Goal: Transaction & Acquisition: Book appointment/travel/reservation

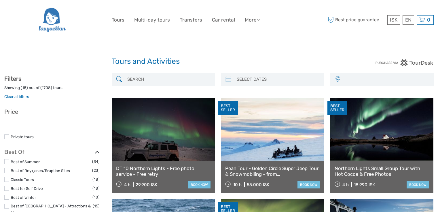
select select
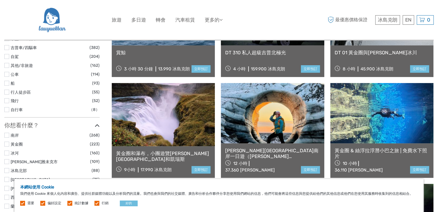
scroll to position [259, 0]
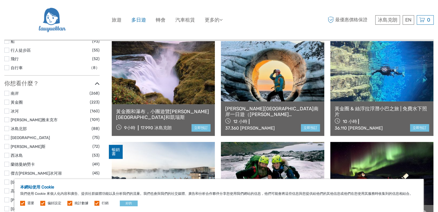
click at [138, 18] on font "多日遊" at bounding box center [138, 20] width 15 height 6
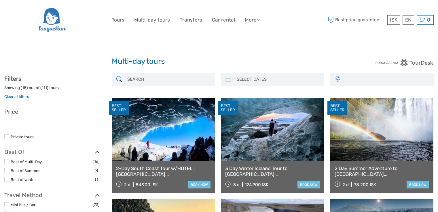
select select
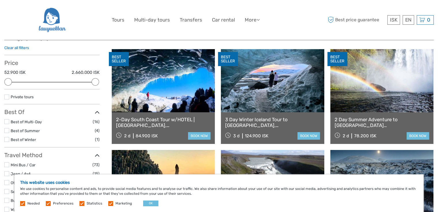
scroll to position [58, 0]
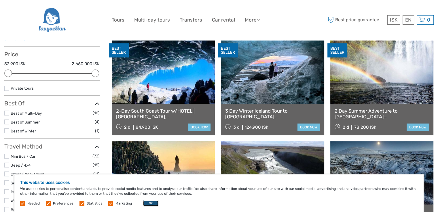
click at [148, 202] on button "OK" at bounding box center [150, 204] width 15 height 6
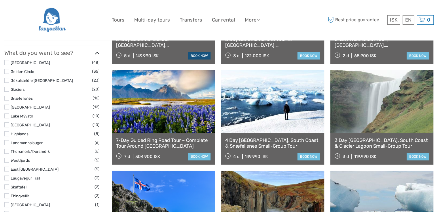
scroll to position [29, 0]
